Goal: Answer question/provide support

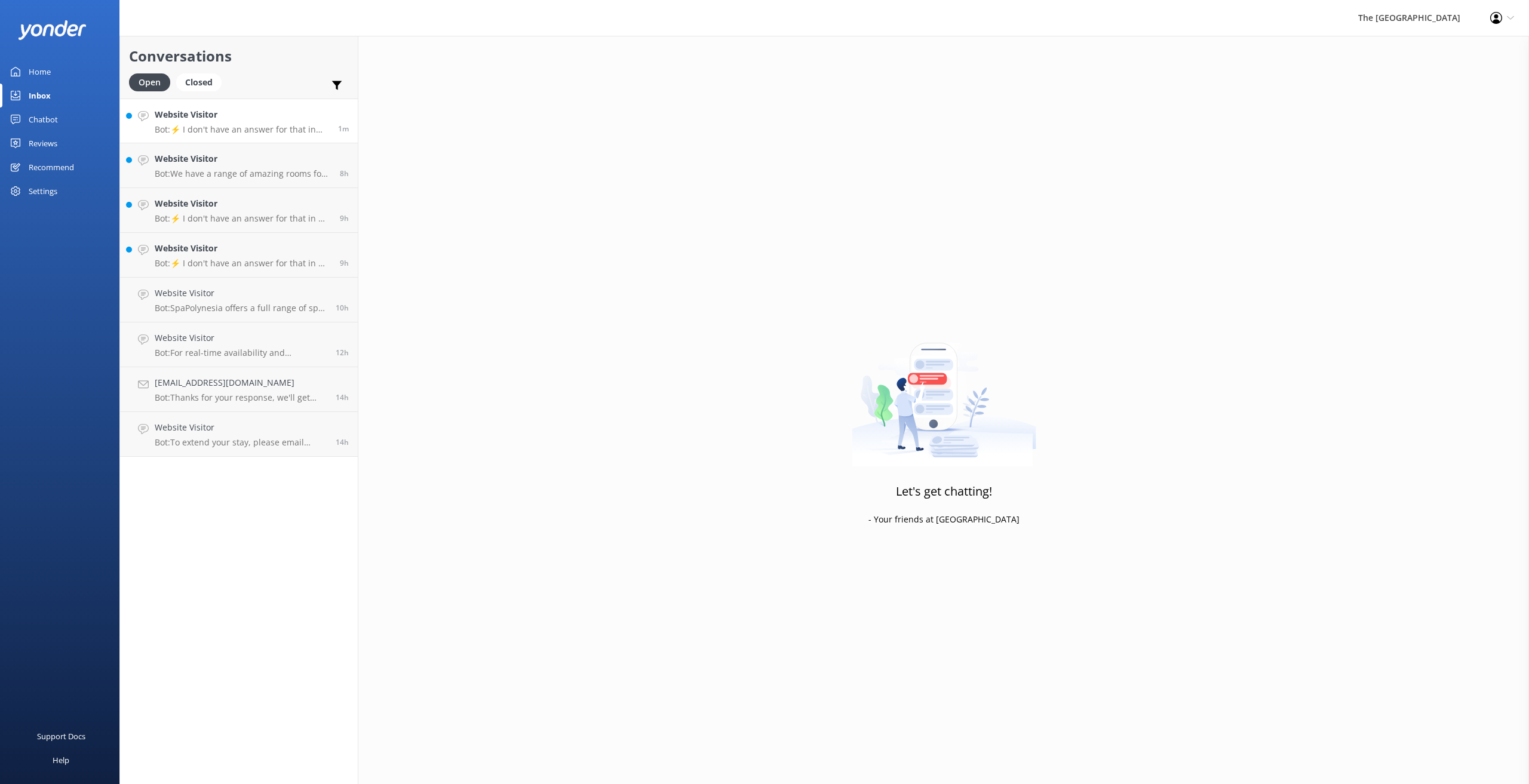
click at [218, 117] on h4 "Website Visitor" at bounding box center [241, 114] width 174 height 13
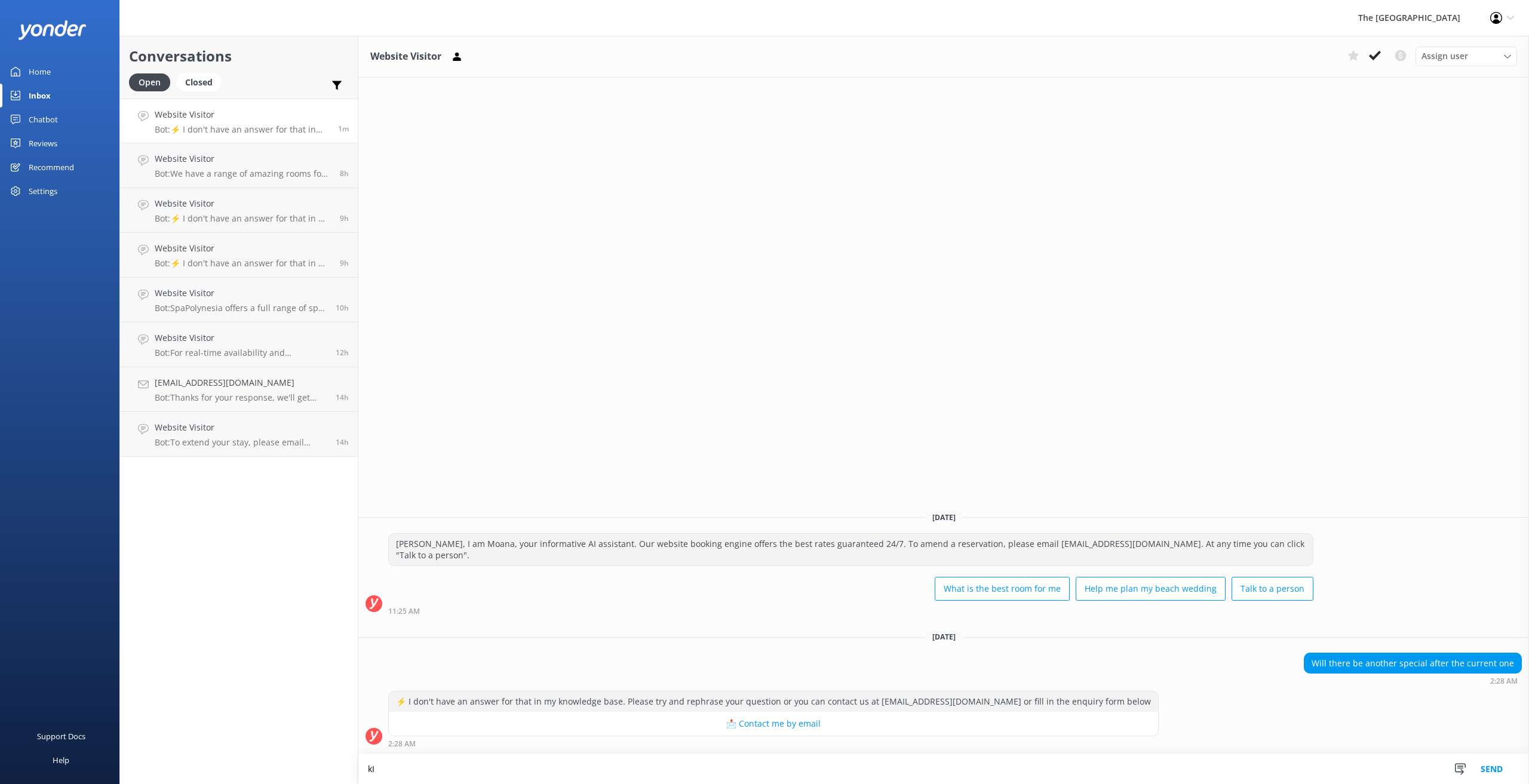
type textarea "k"
type textarea "[PERSON_NAME]. This is Anollyn. How may I help you [DATE]?"
click at [1495, 773] on button "Send" at bounding box center [1491, 769] width 45 height 30
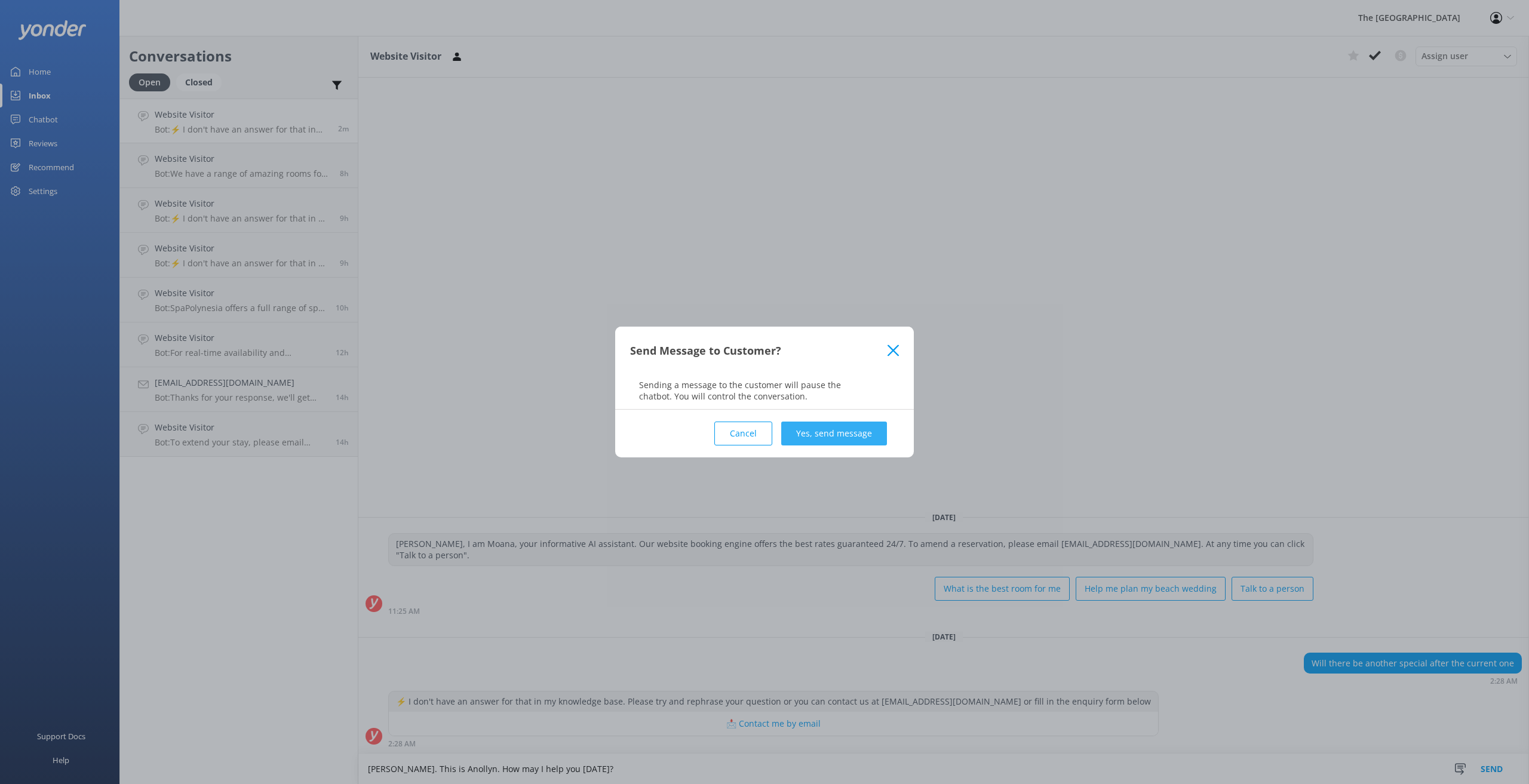
click at [826, 431] on button "Yes, send message" at bounding box center [834, 434] width 105 height 24
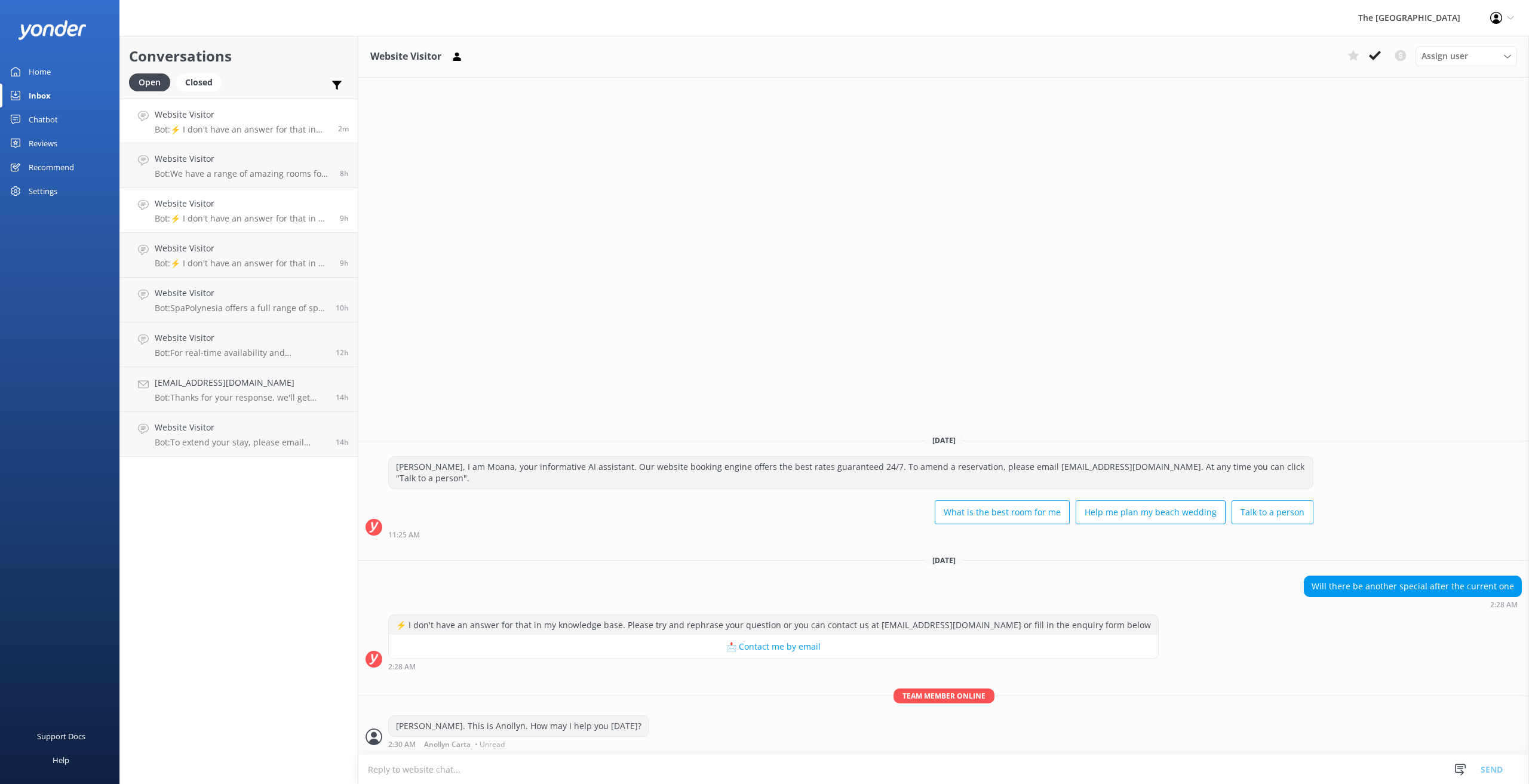
click at [223, 214] on p "Bot: ⚡ I don't have an answer for that in my knowledge base. Please try and rep…" at bounding box center [243, 219] width 176 height 11
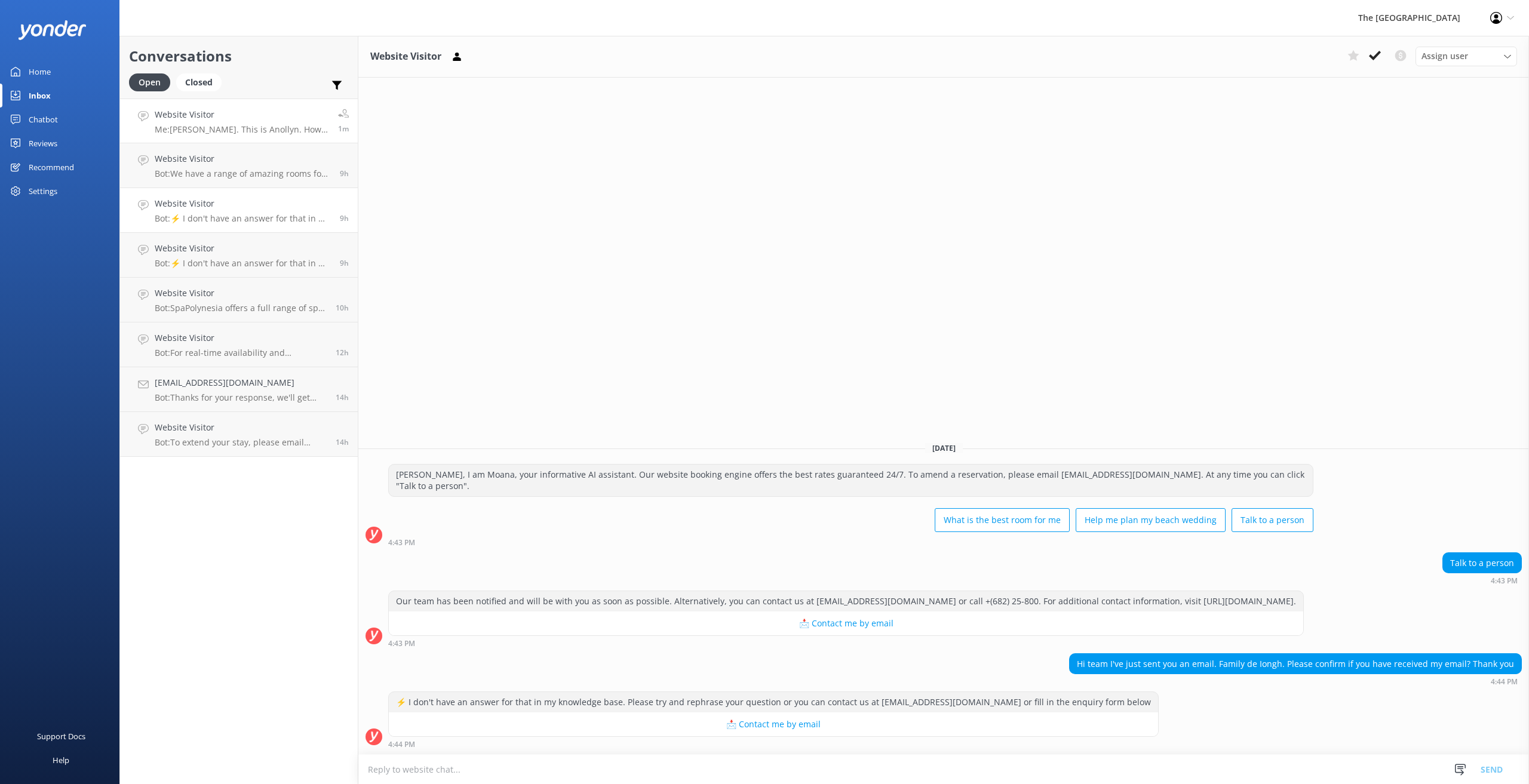
click at [231, 110] on h4 "Website Visitor" at bounding box center [241, 114] width 174 height 13
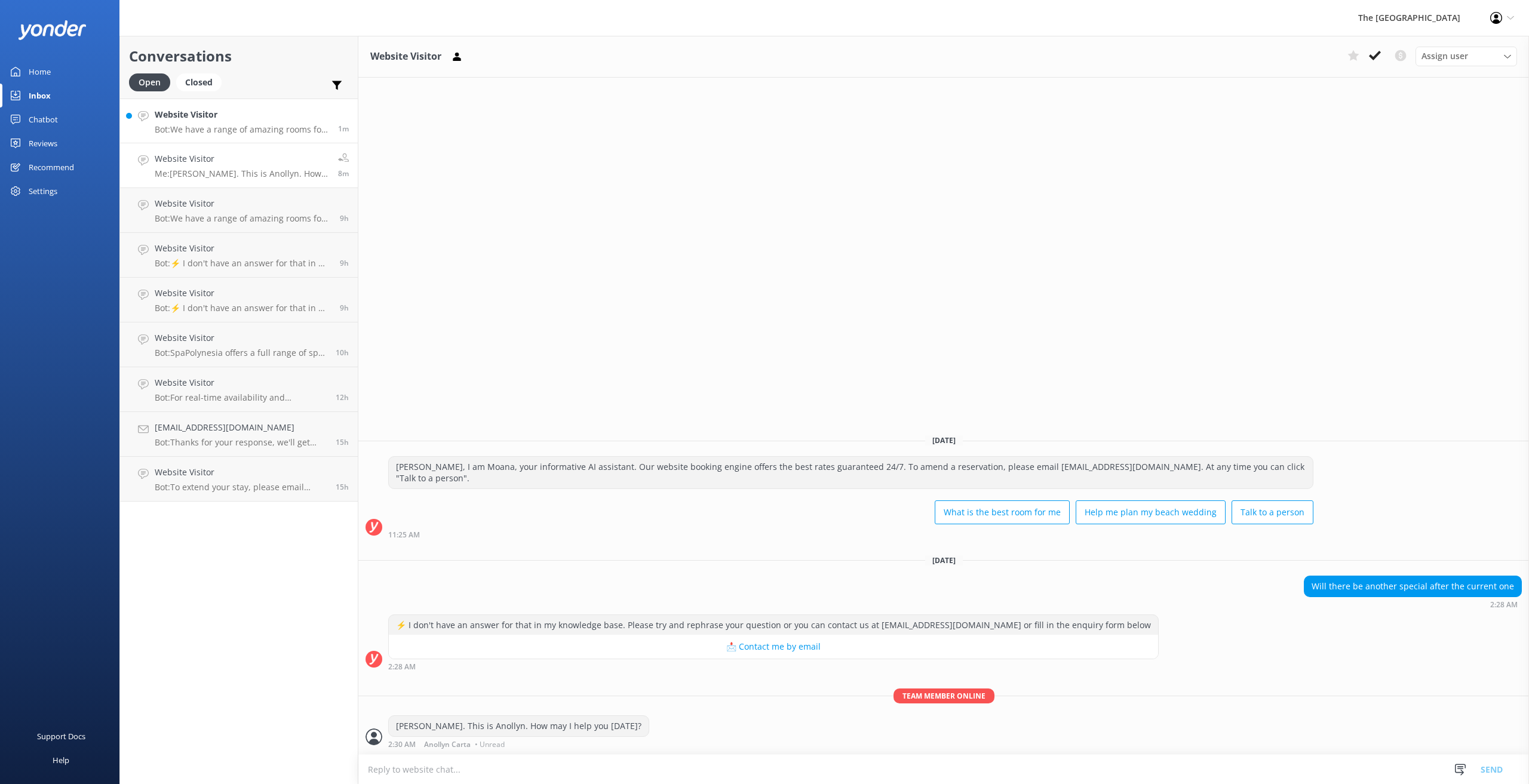
click at [199, 118] on h4 "Website Visitor" at bounding box center [241, 114] width 174 height 13
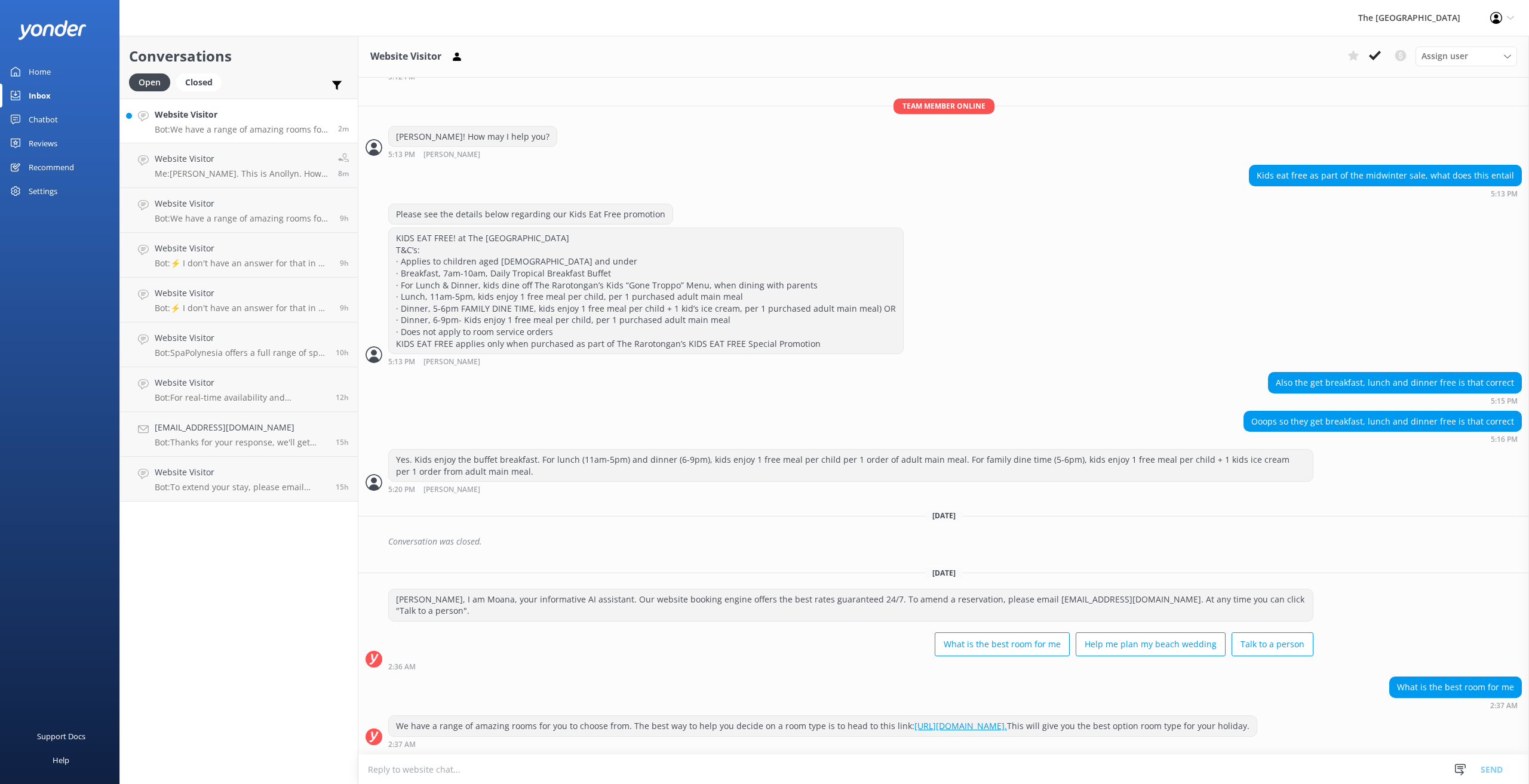
scroll to position [235, 0]
click at [246, 185] on link "Website Visitor Me: [PERSON_NAME]. This is Anollyn. How may I help you [DATE]? …" at bounding box center [238, 165] width 238 height 45
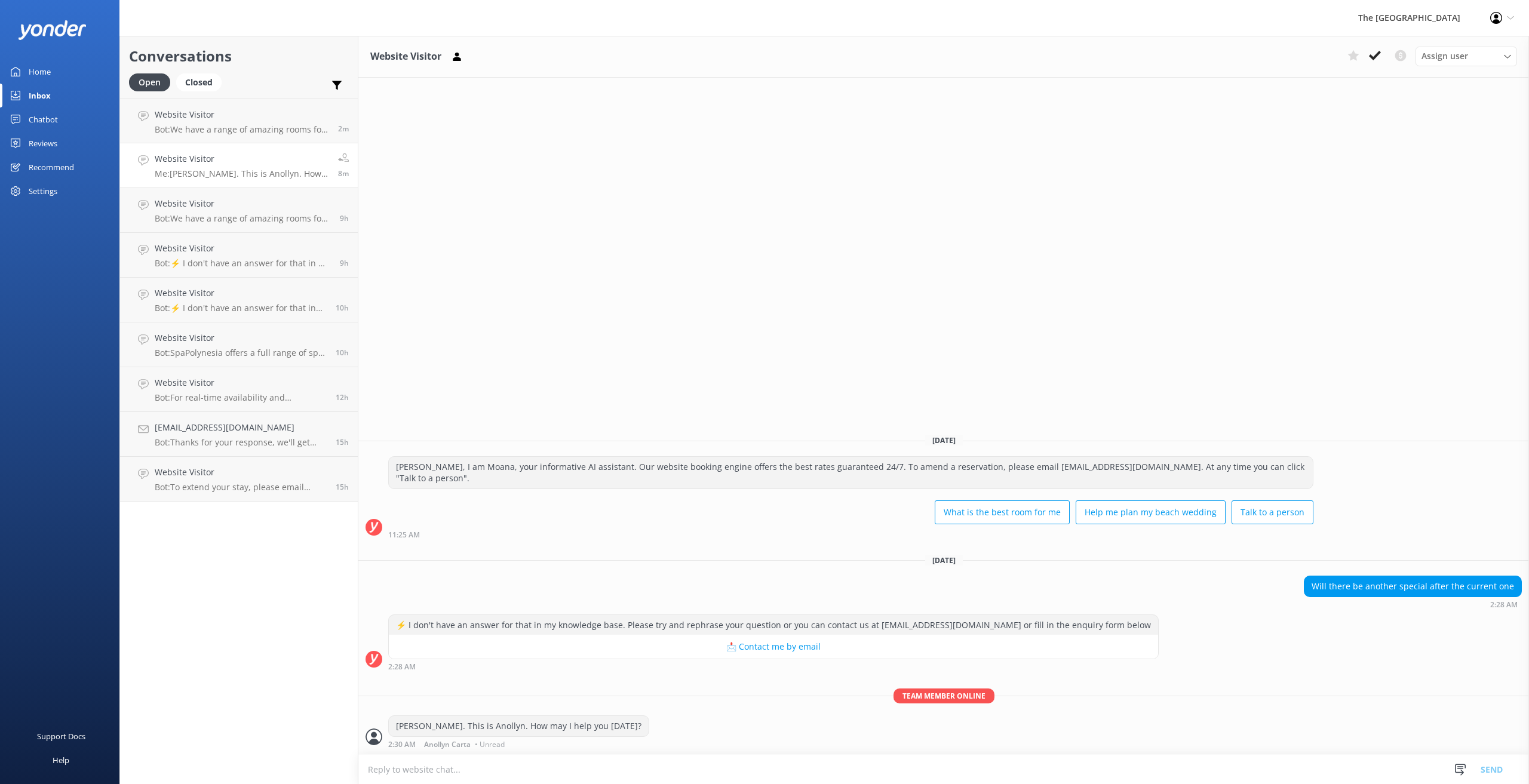
click at [400, 769] on textarea at bounding box center [944, 769] width 1171 height 29
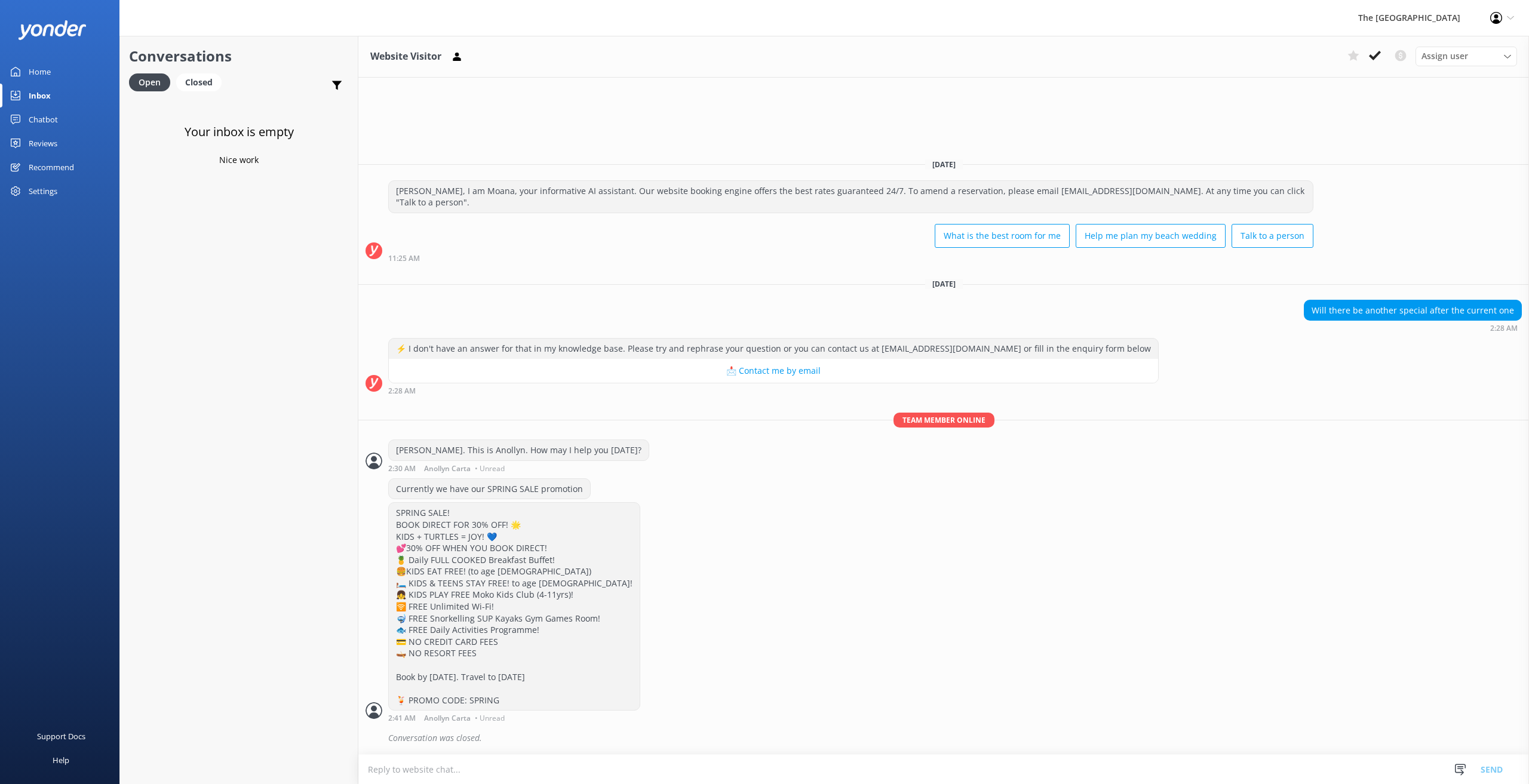
click at [463, 770] on textarea at bounding box center [944, 769] width 1171 height 29
click at [204, 83] on div "Closed" at bounding box center [199, 83] width 46 height 18
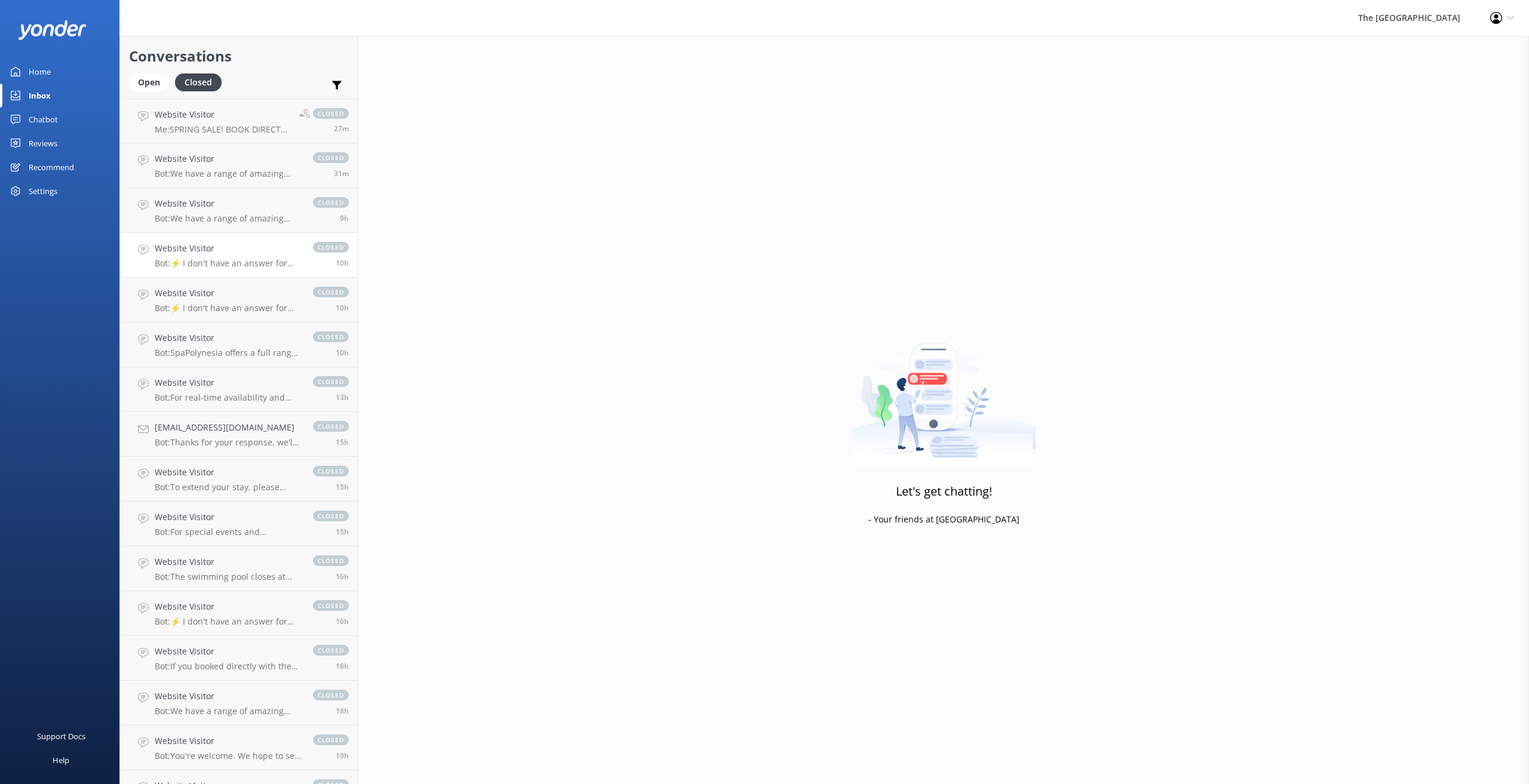
click at [214, 261] on p "Bot: ⚡ I don't have an answer for that in my knowledge base. Please try and rep…" at bounding box center [228, 264] width 146 height 11
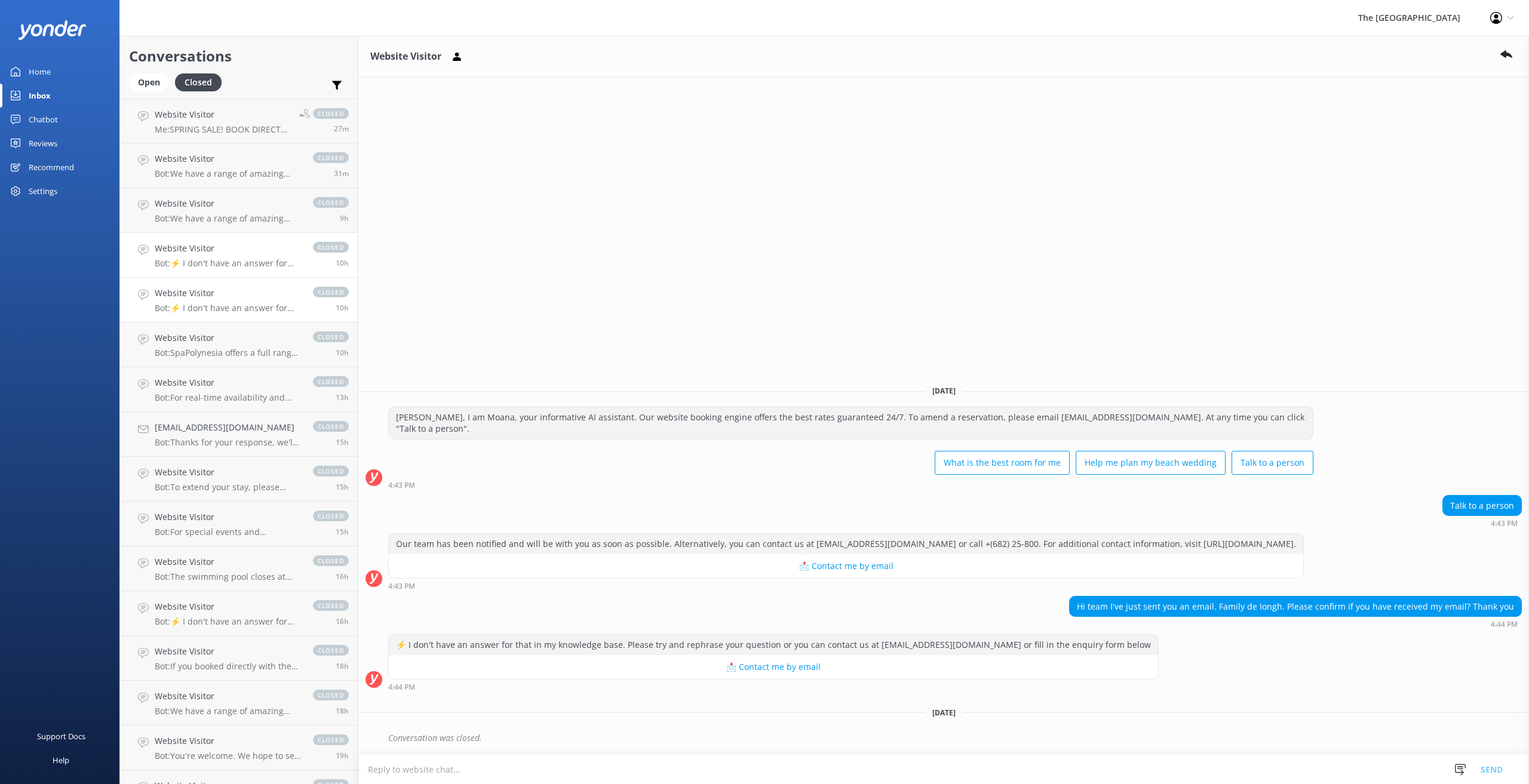
click at [227, 303] on p "Bot: ⚡ I don't have an answer for that in my knowledge base. Please try and rep…" at bounding box center [228, 308] width 146 height 11
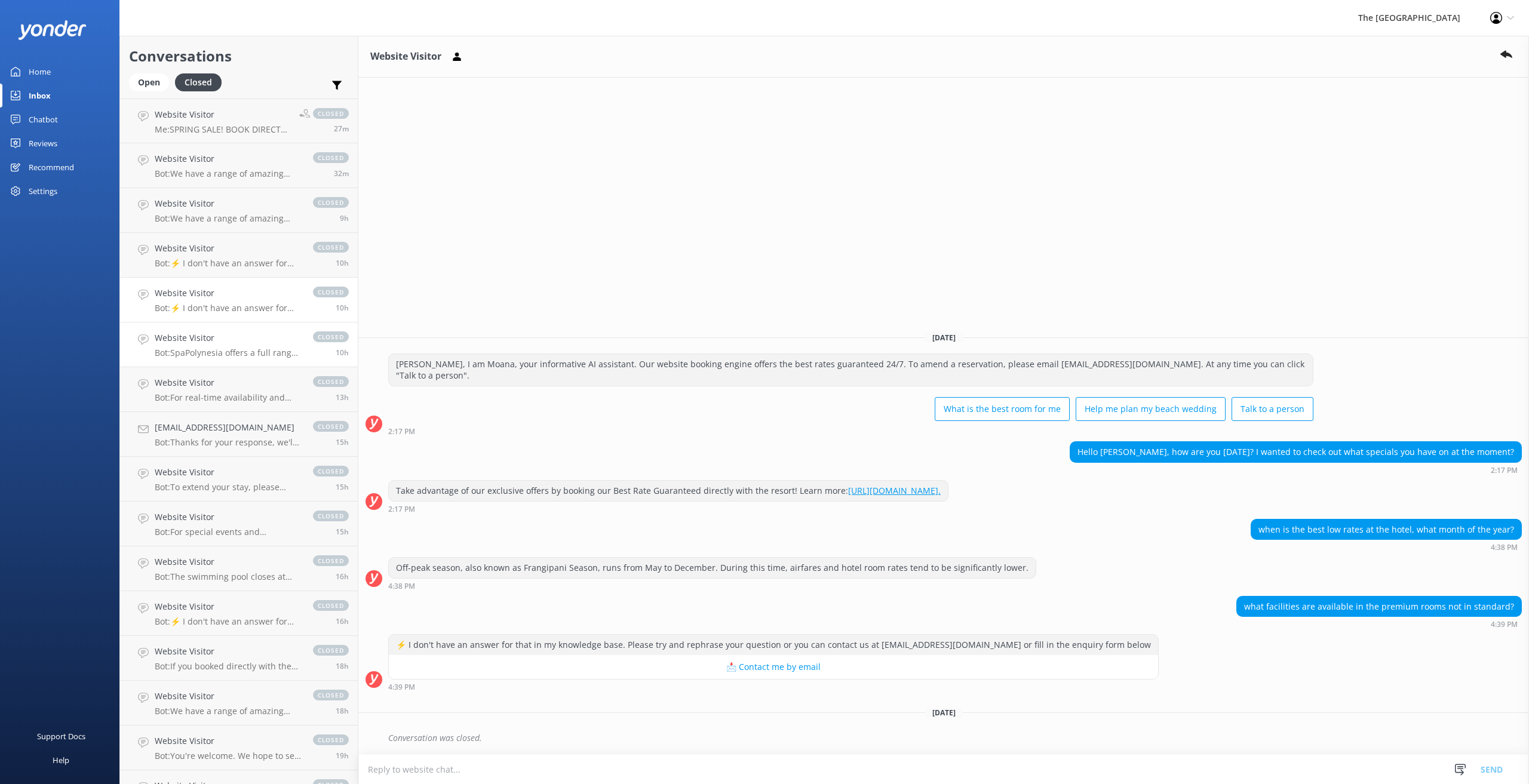
click at [222, 338] on h4 "Website Visitor" at bounding box center [228, 338] width 146 height 13
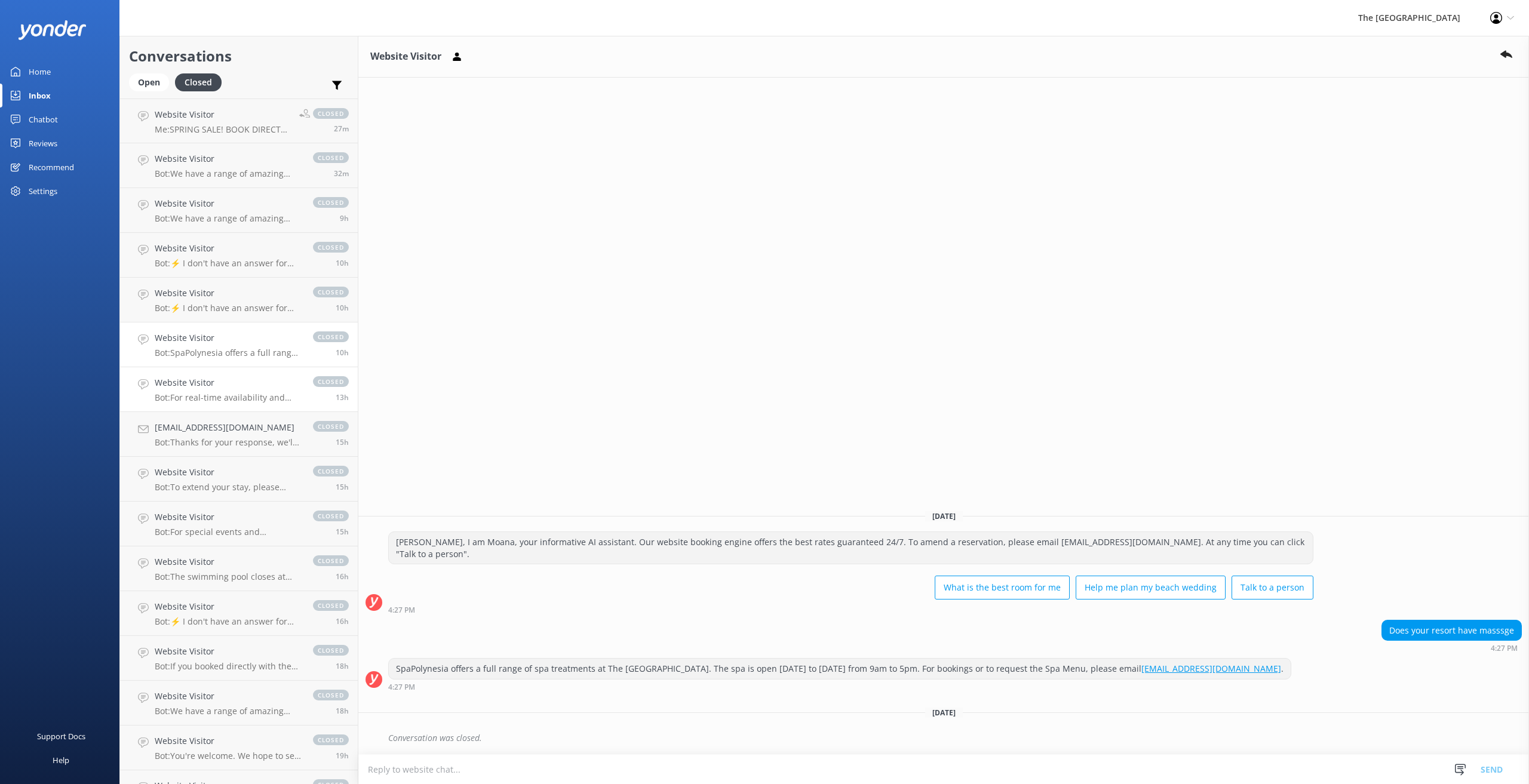
click at [229, 382] on h4 "Website Visitor" at bounding box center [228, 383] width 146 height 13
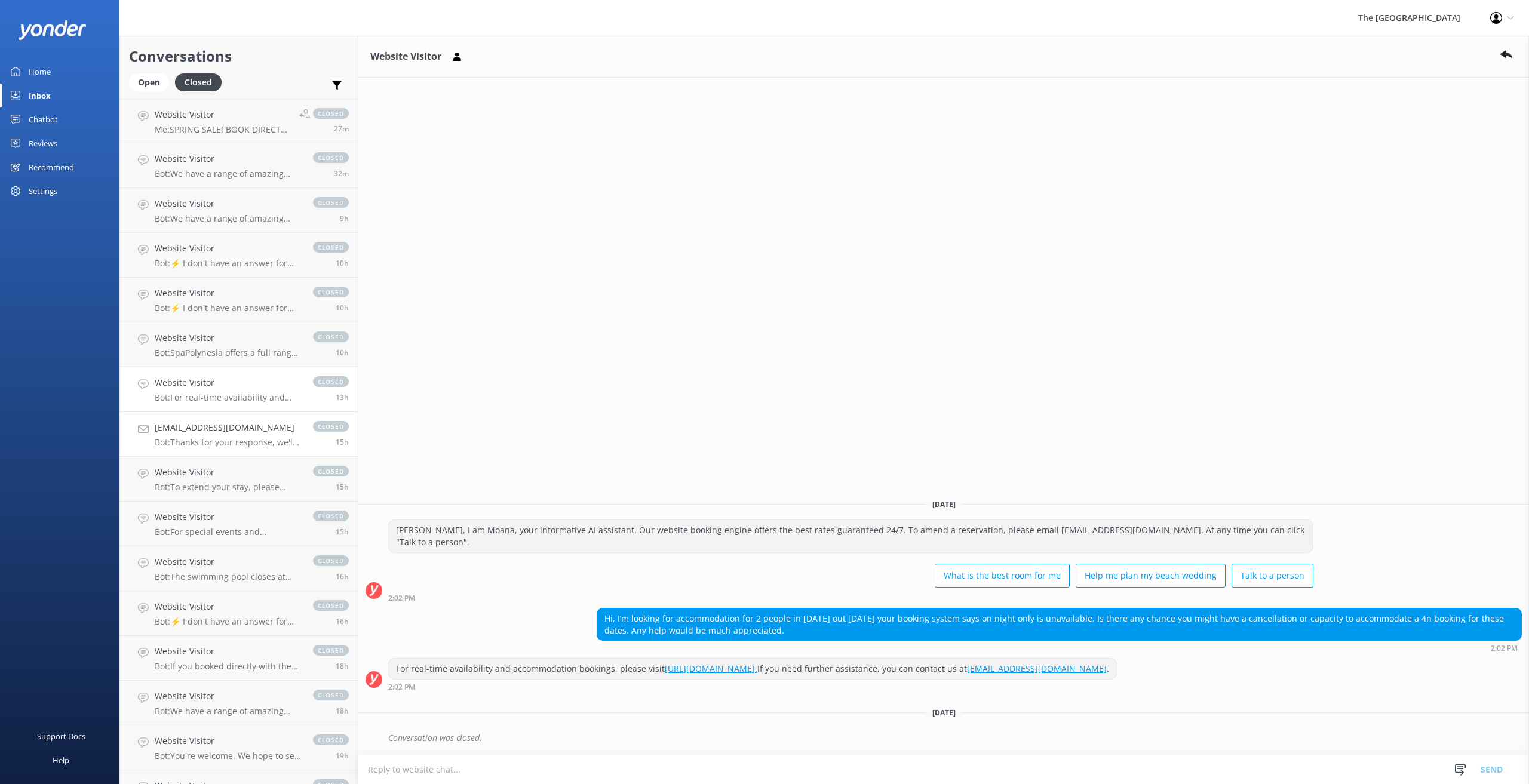
click at [225, 424] on h4 "[EMAIL_ADDRESS][DOMAIN_NAME]" at bounding box center [228, 428] width 146 height 13
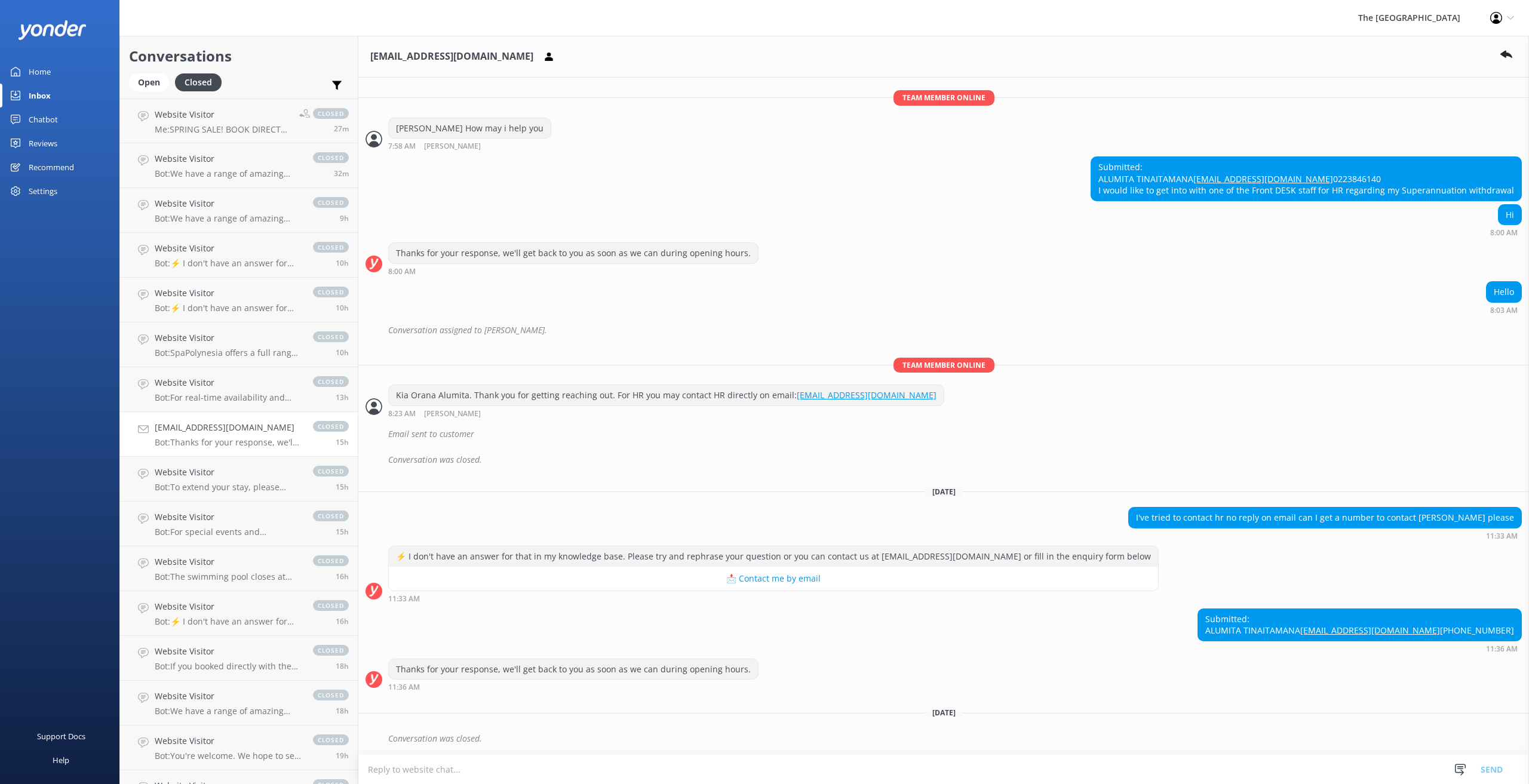
scroll to position [279, 0]
